Goal: Information Seeking & Learning: Learn about a topic

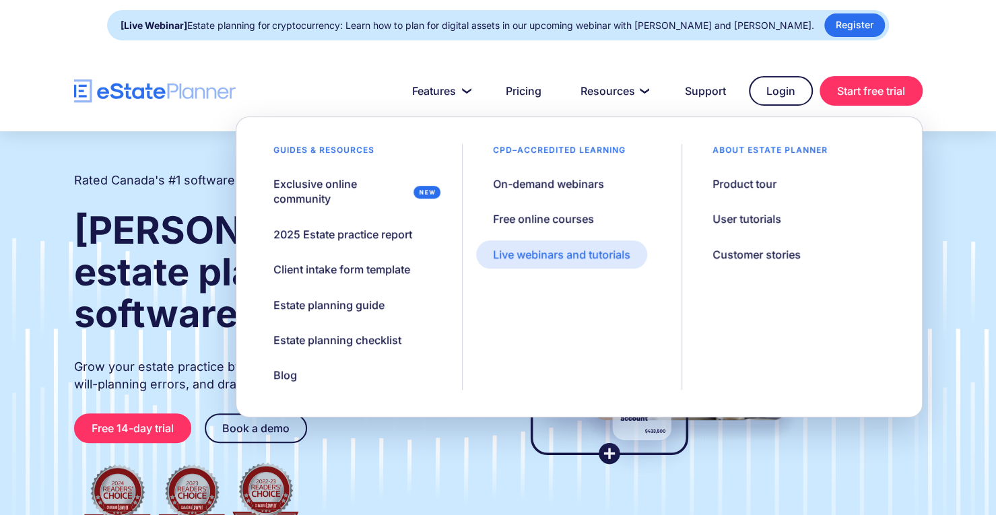
click at [529, 251] on div "Live webinars and tutorials" at bounding box center [561, 254] width 137 height 15
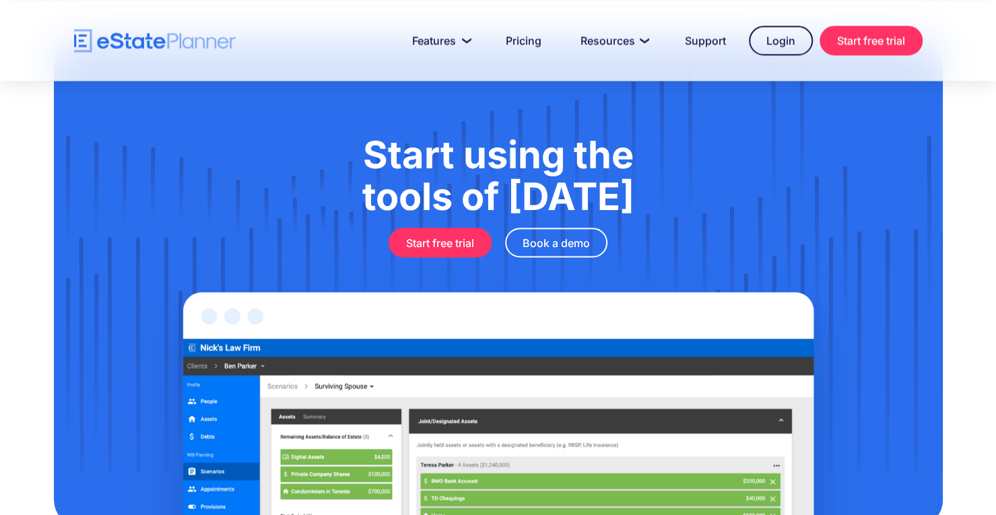
scroll to position [1630, 0]
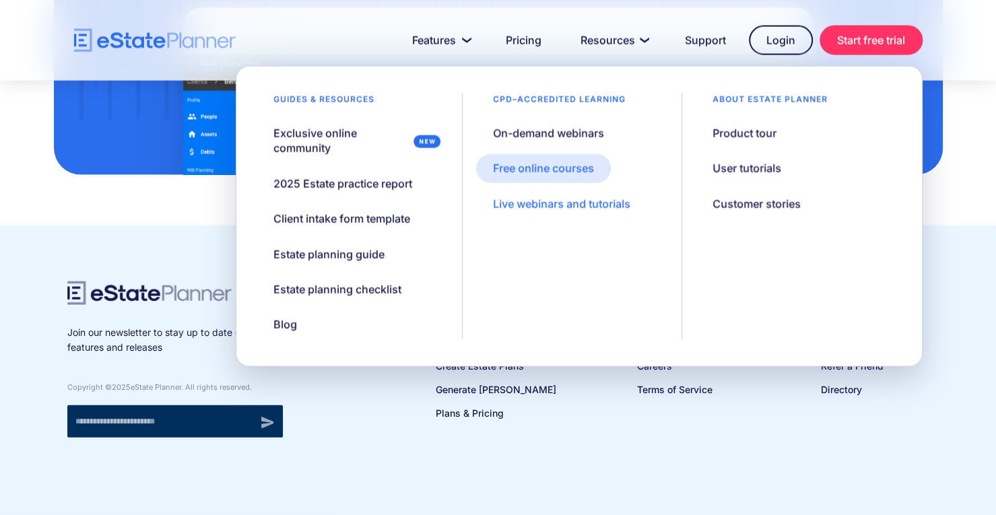
click at [567, 176] on link "Free online courses" at bounding box center [543, 168] width 135 height 28
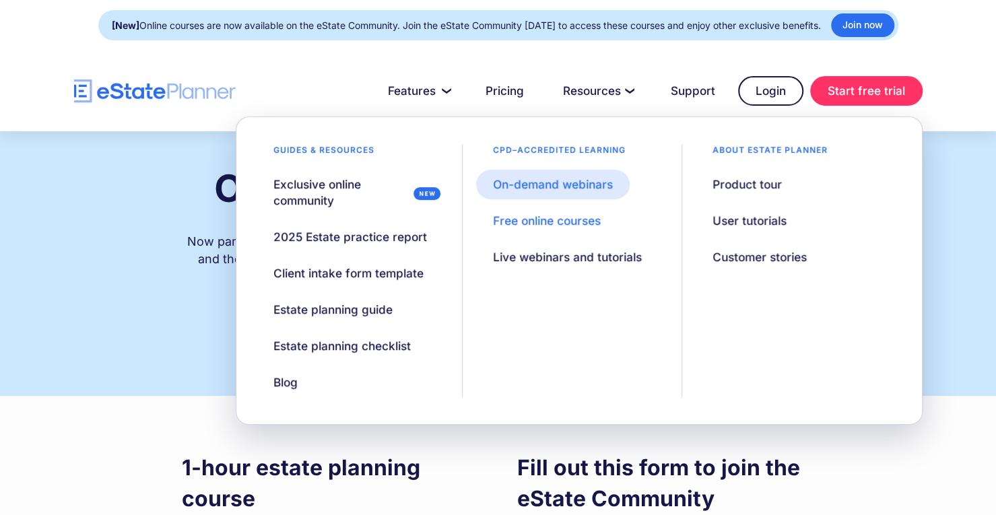
click at [597, 189] on div "On-demand webinars" at bounding box center [553, 184] width 120 height 16
